Goal: Information Seeking & Learning: Learn about a topic

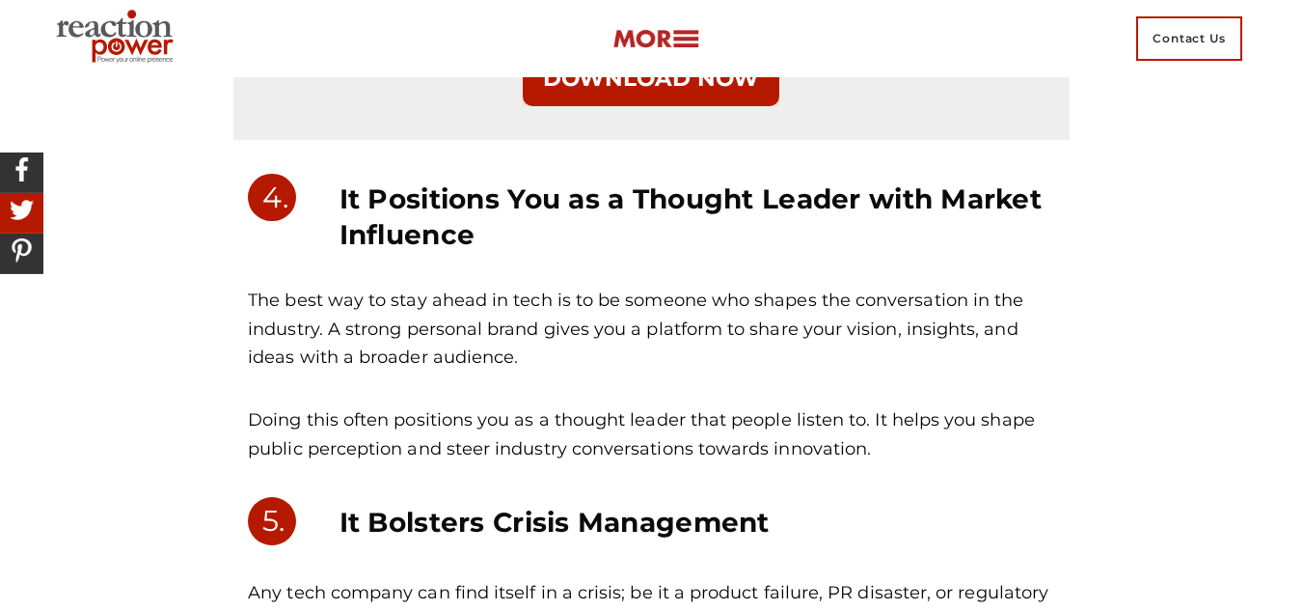
scroll to position [3468, 0]
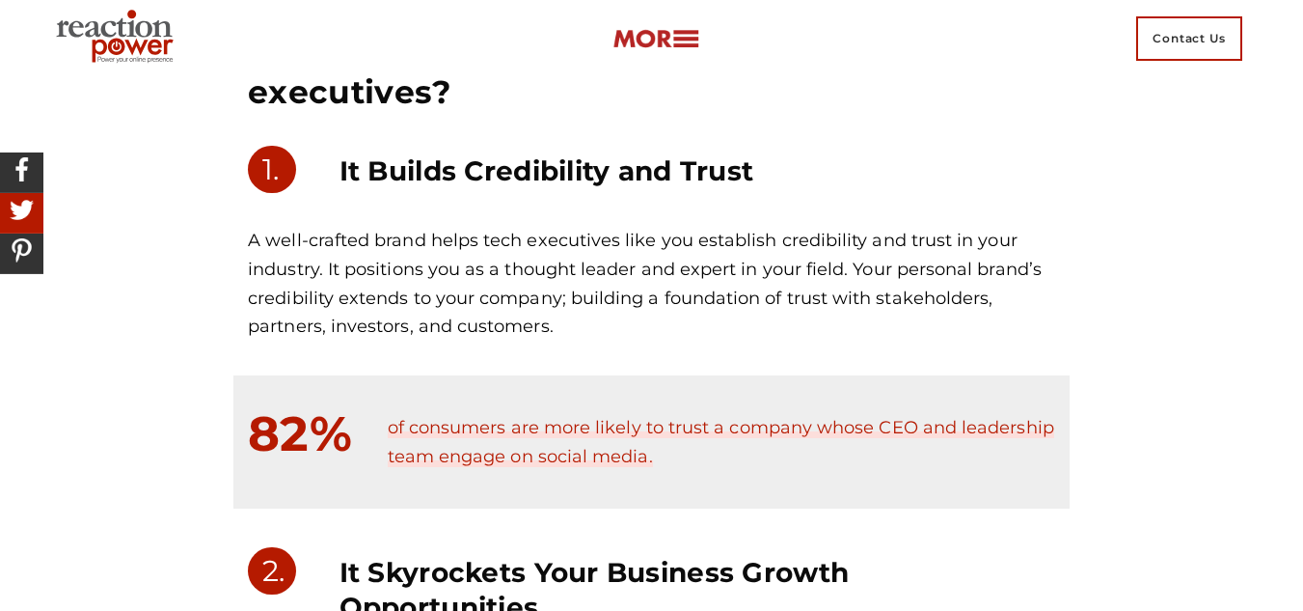
scroll to position [1222, 0]
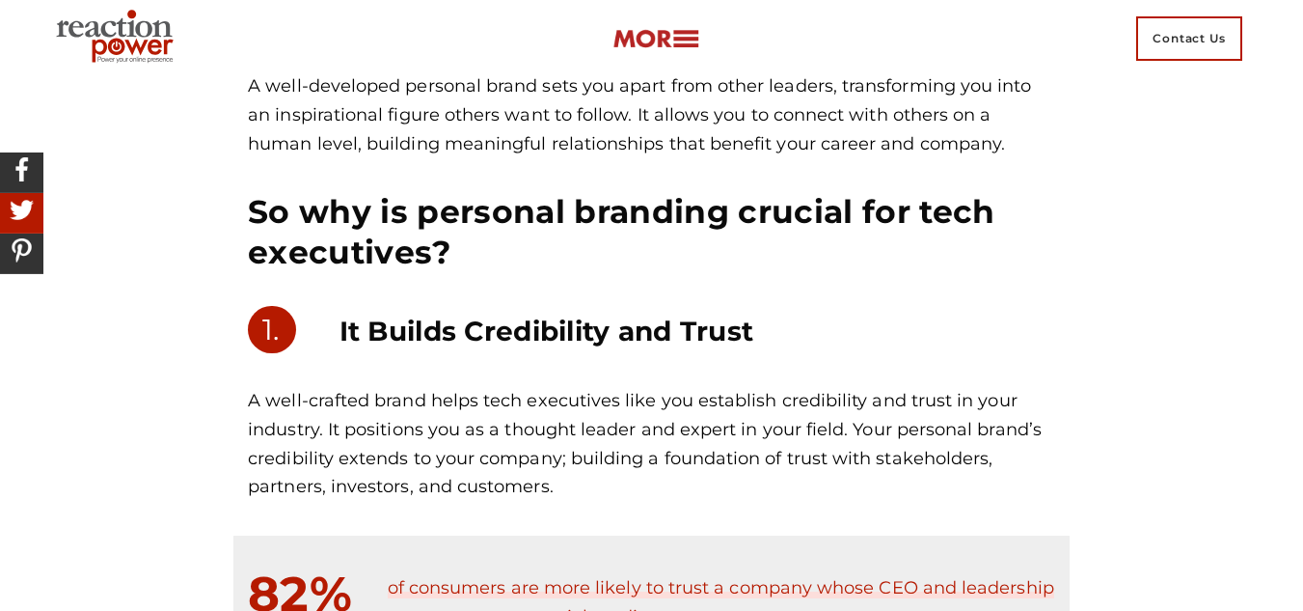
scroll to position [1062, 0]
